Goal: Task Accomplishment & Management: Manage account settings

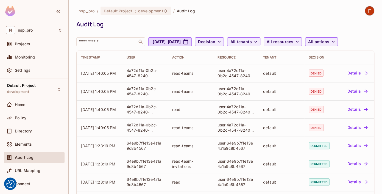
scroll to position [32, 0]
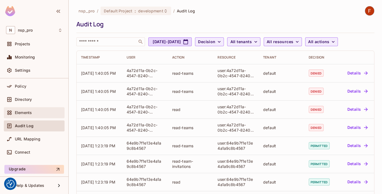
click at [30, 112] on span "Elements" at bounding box center [23, 112] width 17 height 4
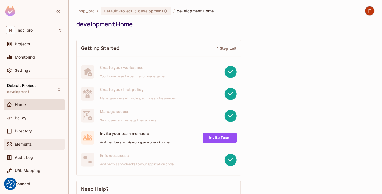
click at [32, 141] on div "Elements" at bounding box center [34, 144] width 61 height 11
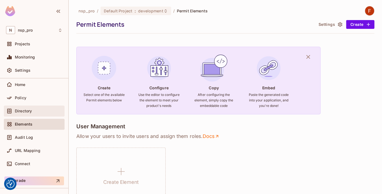
click at [12, 110] on icon at bounding box center [9, 110] width 5 height 5
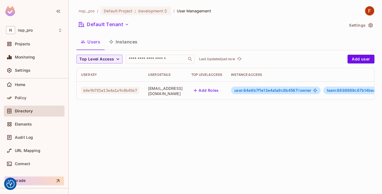
click at [133, 90] on span "64e9b7f1e13e4a1a9c8b4567" at bounding box center [110, 90] width 58 height 7
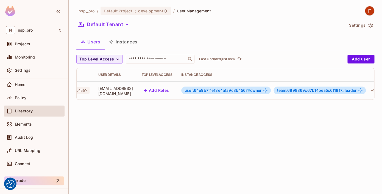
scroll to position [0, 86]
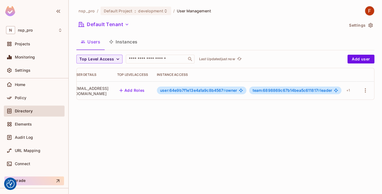
click at [370, 88] on td at bounding box center [366, 90] width 18 height 18
click at [367, 90] on icon "button" at bounding box center [365, 90] width 7 height 7
click at [343, 125] on div "Delete User" at bounding box center [344, 126] width 22 height 5
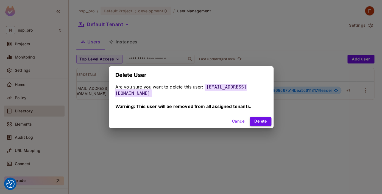
click at [261, 118] on button "Delete" at bounding box center [260, 121] width 21 height 9
